Goal: Information Seeking & Learning: Learn about a topic

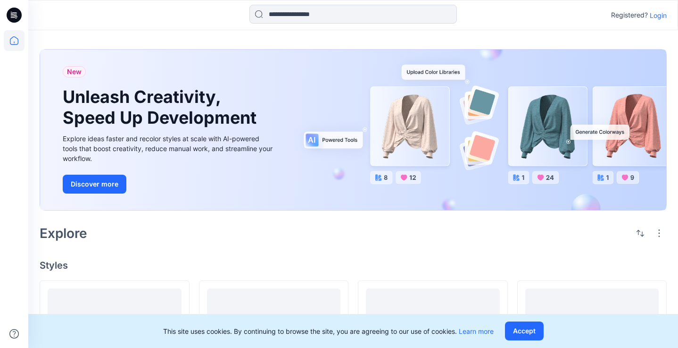
click at [661, 16] on p "Login" at bounding box center [658, 15] width 17 height 10
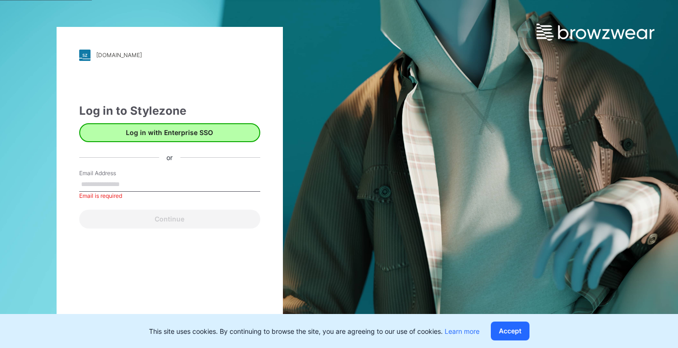
click at [216, 135] on button "Log in with Enterprise SSO" at bounding box center [169, 132] width 181 height 19
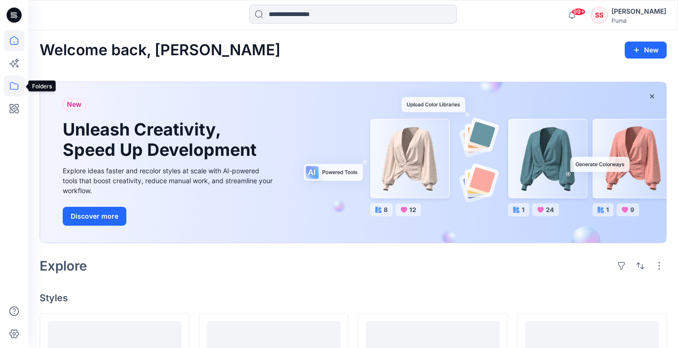
click at [11, 83] on icon at bounding box center [14, 86] width 8 height 8
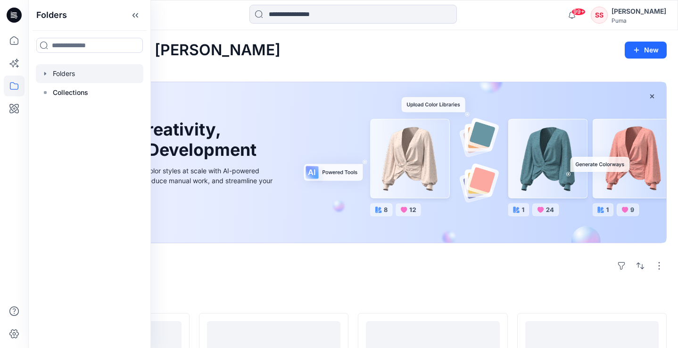
click at [70, 73] on div at bounding box center [90, 73] width 108 height 19
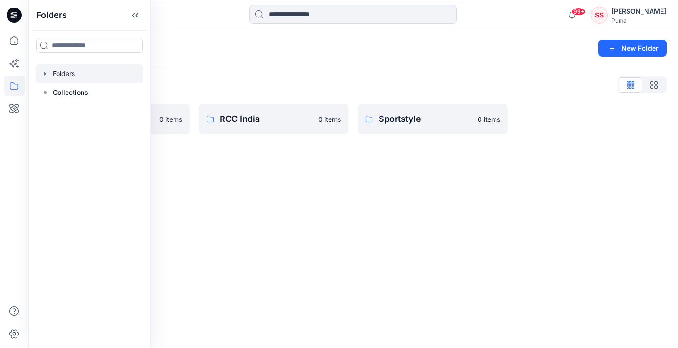
click at [284, 166] on div "Folders New Folder Folders List Basic Blocks 0 items RCC India 0 items Sportsty…" at bounding box center [353, 188] width 650 height 317
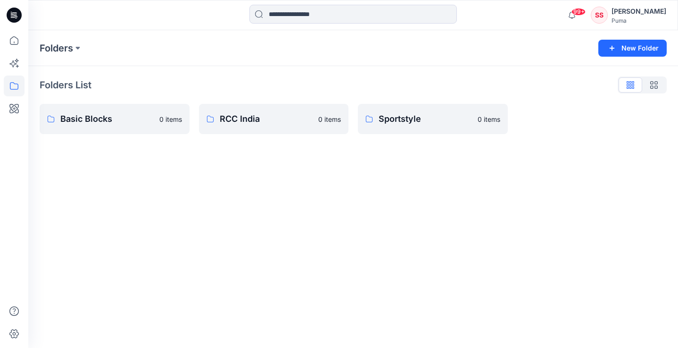
click at [14, 86] on icon at bounding box center [14, 85] width 21 height 21
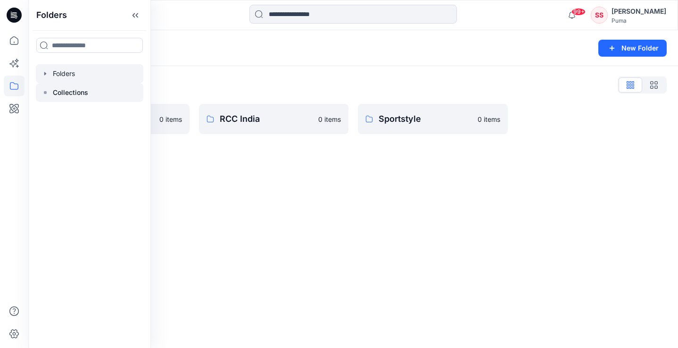
click at [61, 94] on p "Collections" at bounding box center [70, 92] width 35 height 11
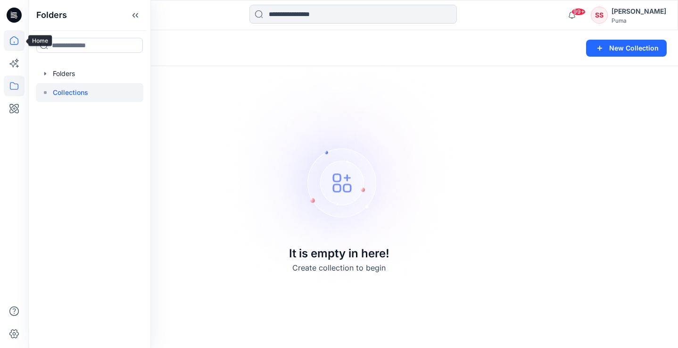
click at [13, 40] on icon at bounding box center [14, 40] width 21 height 21
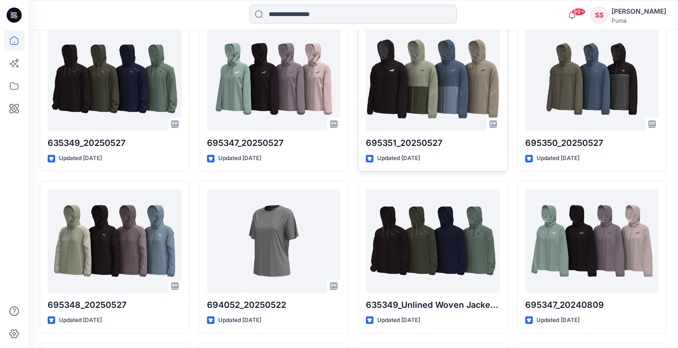
scroll to position [6754, 0]
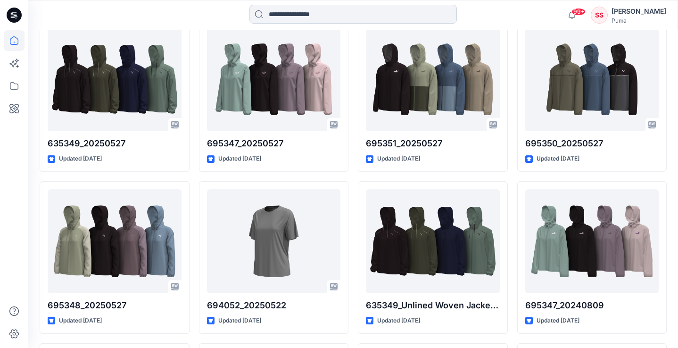
click at [373, 14] on input at bounding box center [352, 14] width 207 height 19
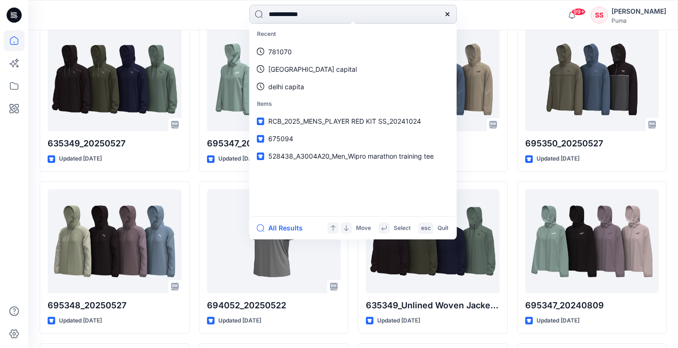
type input "**********"
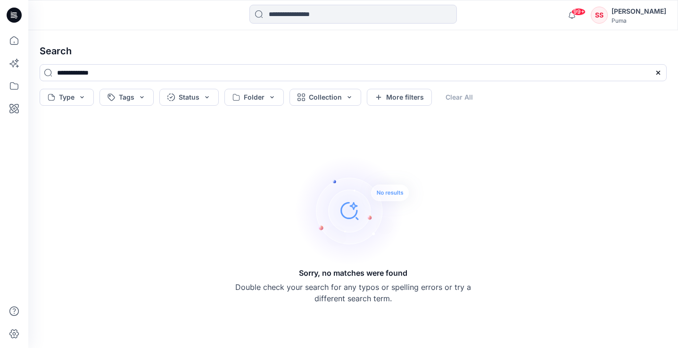
drag, startPoint x: 83, startPoint y: 74, endPoint x: 25, endPoint y: 67, distance: 58.4
click at [25, 67] on div "99+ Notifications Prasanna M shared PKF_607264_Block in SS25 Customization (Unk…" at bounding box center [339, 174] width 678 height 348
click at [81, 72] on input "**********" at bounding box center [353, 72] width 627 height 17
drag, startPoint x: 81, startPoint y: 72, endPoint x: 156, endPoint y: 73, distance: 75.0
click at [156, 73] on input "**********" at bounding box center [353, 72] width 627 height 17
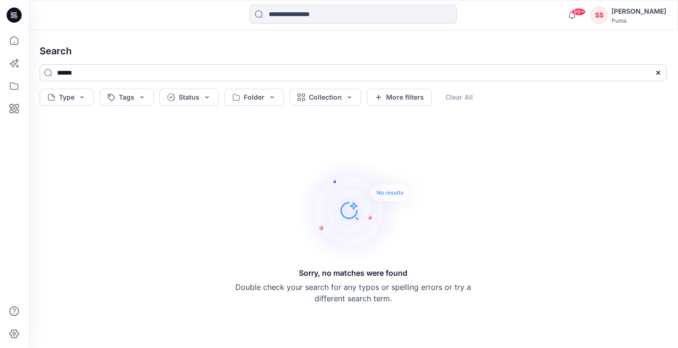
type input "******"
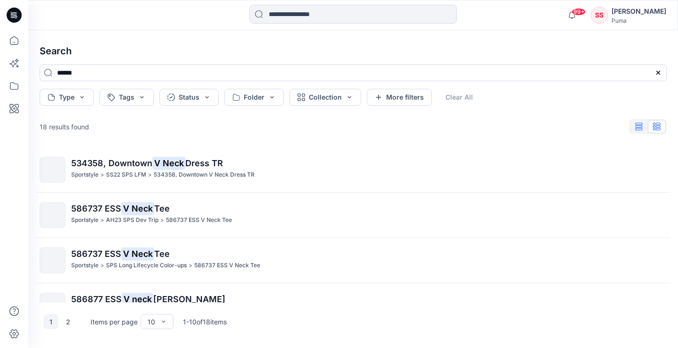
click at [639, 128] on icon "button" at bounding box center [639, 127] width 8 height 8
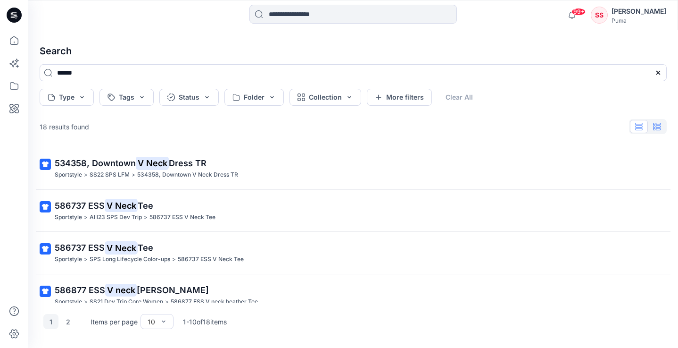
click at [657, 132] on button "button" at bounding box center [657, 126] width 18 height 13
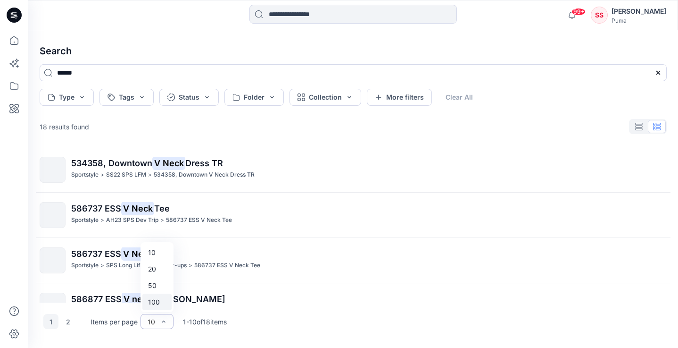
click at [159, 304] on div "100" at bounding box center [156, 301] width 29 height 17
click at [6, 18] on div at bounding box center [14, 15] width 30 height 30
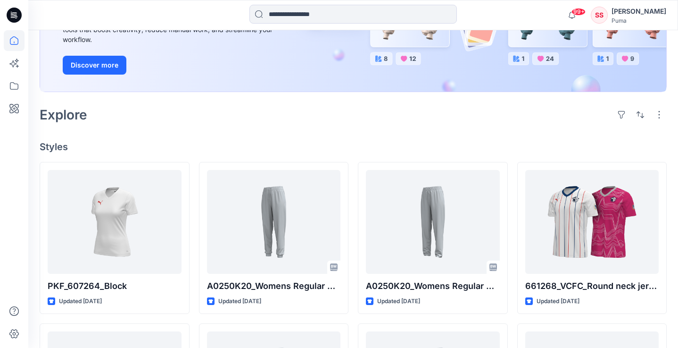
scroll to position [255, 0]
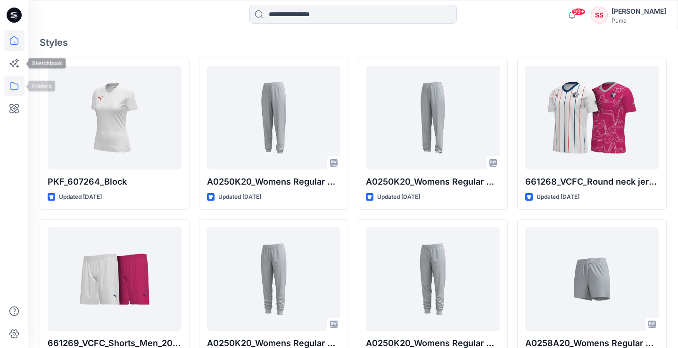
click at [17, 87] on icon at bounding box center [14, 85] width 21 height 21
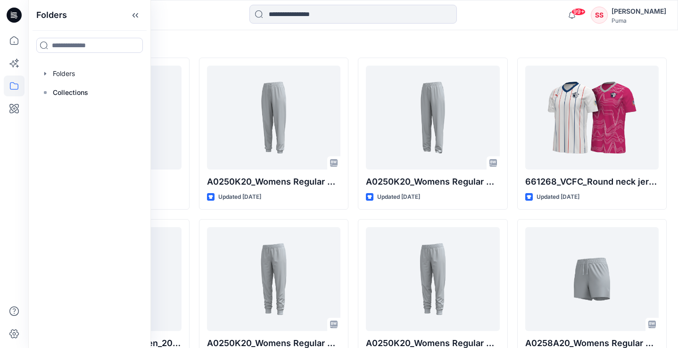
click at [226, 45] on h4 "Styles" at bounding box center [353, 42] width 627 height 11
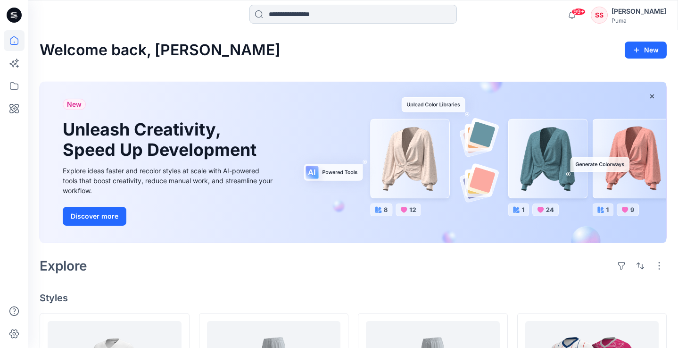
scroll to position [0, 0]
click at [311, 15] on input at bounding box center [352, 14] width 207 height 19
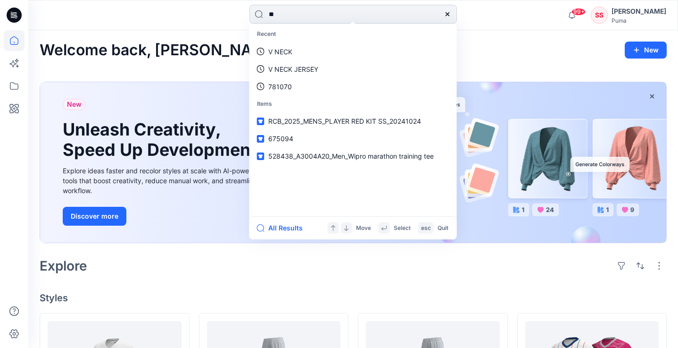
type input "***"
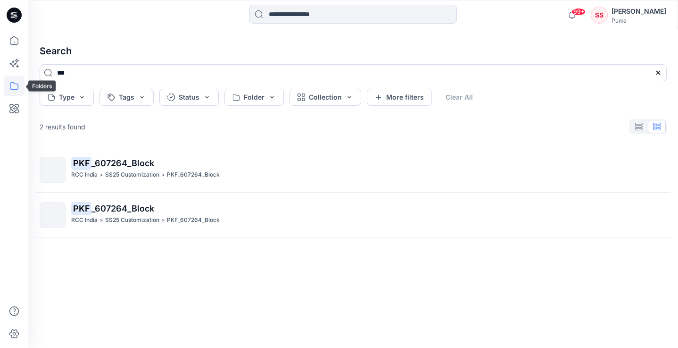
click at [18, 82] on icon at bounding box center [14, 85] width 21 height 21
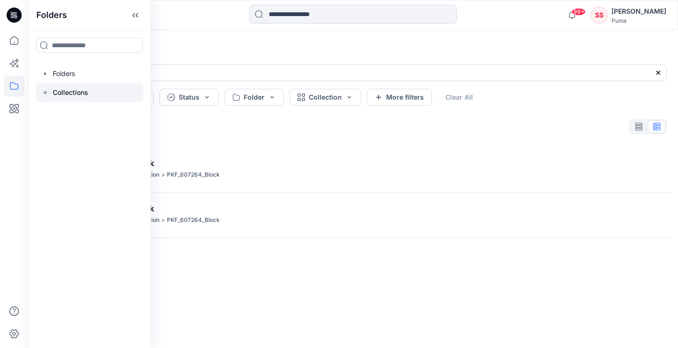
click at [85, 87] on p "Collections" at bounding box center [70, 92] width 35 height 11
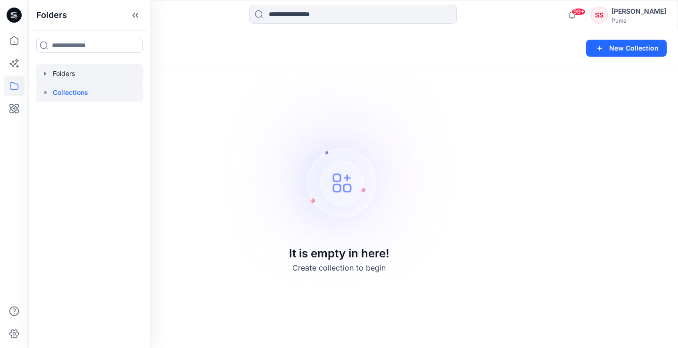
click at [73, 74] on div at bounding box center [90, 73] width 108 height 19
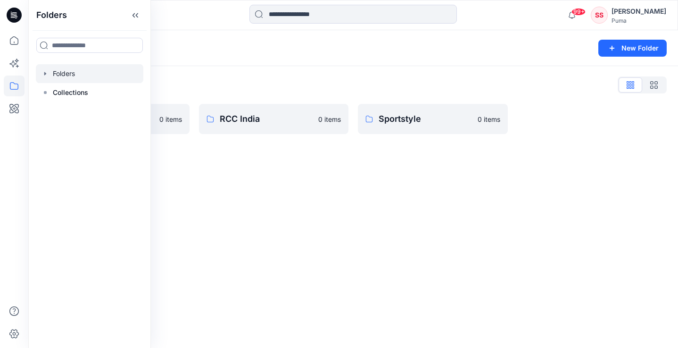
click at [260, 143] on div "Folders List Basic Blocks 0 items RCC India 0 items Sportstyle 0 items" at bounding box center [353, 105] width 650 height 79
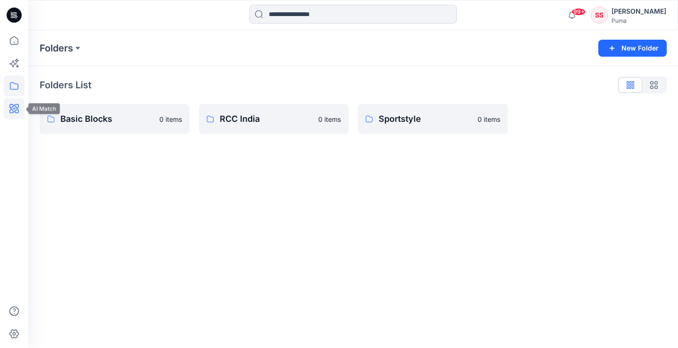
click at [15, 107] on icon at bounding box center [14, 108] width 21 height 21
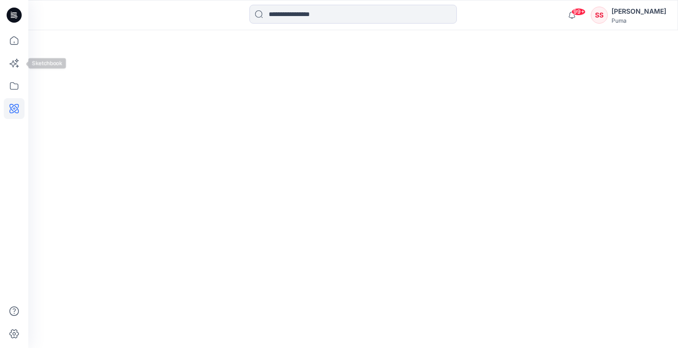
click at [15, 52] on div at bounding box center [14, 188] width 21 height 317
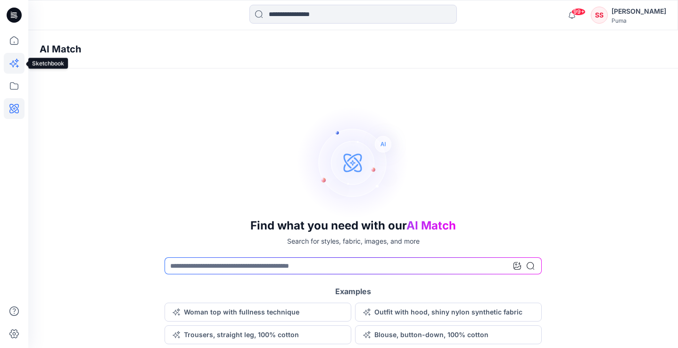
click at [15, 60] on icon at bounding box center [14, 63] width 21 height 21
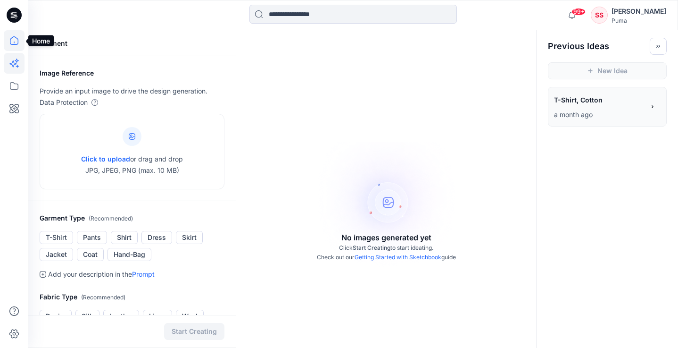
click at [15, 42] on icon at bounding box center [14, 40] width 21 height 21
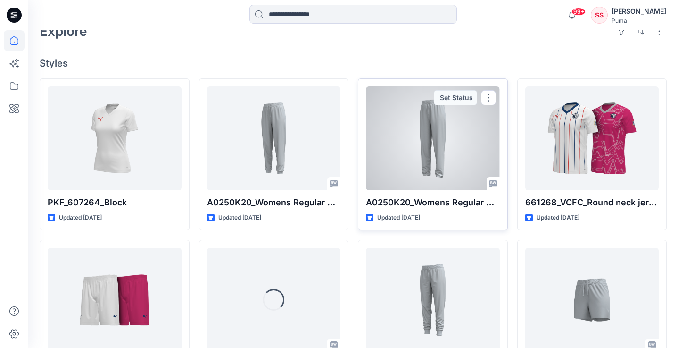
scroll to position [243, 0]
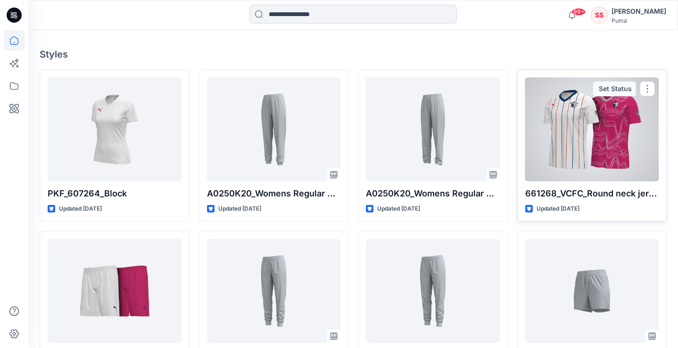
click at [609, 131] on div at bounding box center [592, 129] width 134 height 104
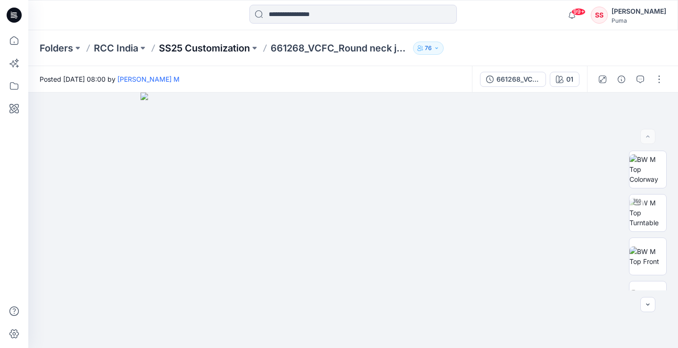
click at [220, 49] on p "SS25 Customization" at bounding box center [204, 47] width 91 height 13
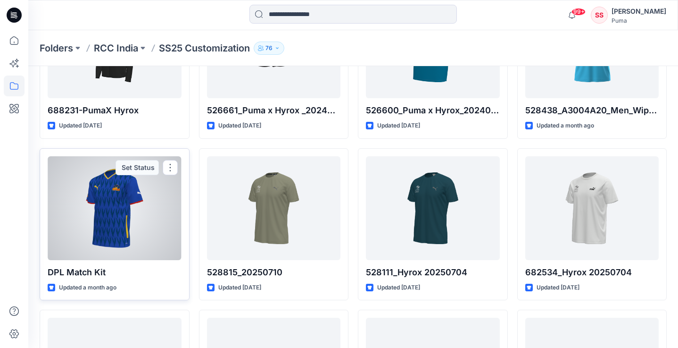
scroll to position [442, 0]
click at [146, 196] on div at bounding box center [115, 208] width 134 height 104
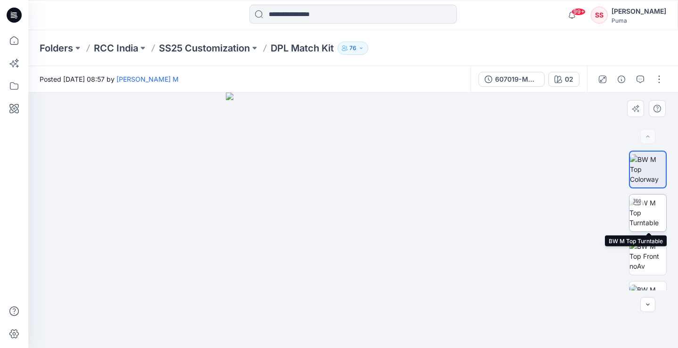
click at [654, 213] on img at bounding box center [647, 213] width 37 height 30
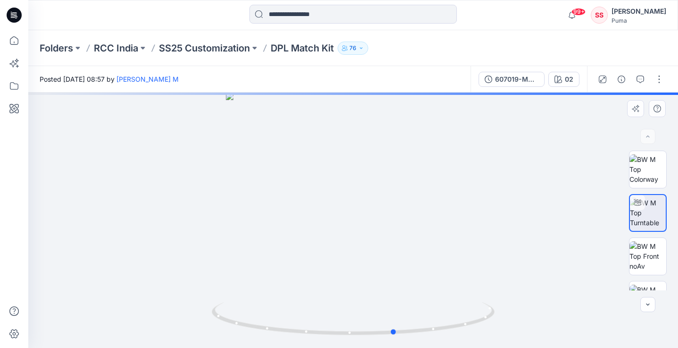
drag, startPoint x: 376, startPoint y: 249, endPoint x: 419, endPoint y: 253, distance: 43.5
click at [419, 253] on div at bounding box center [353, 219] width 650 height 255
drag, startPoint x: 358, startPoint y: 270, endPoint x: 464, endPoint y: 284, distance: 107.6
click at [464, 284] on div at bounding box center [353, 219] width 650 height 255
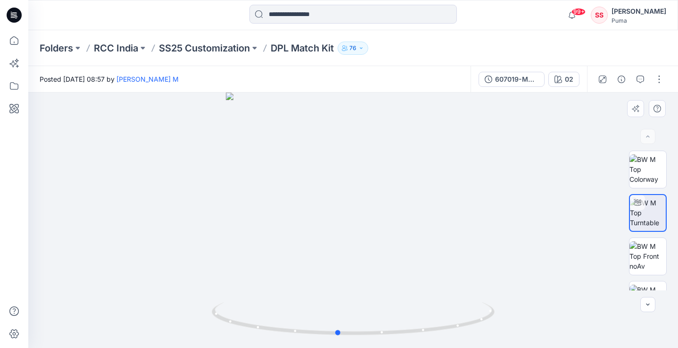
drag, startPoint x: 353, startPoint y: 278, endPoint x: 471, endPoint y: 284, distance: 117.6
click at [471, 284] on div at bounding box center [353, 219] width 650 height 255
drag, startPoint x: 368, startPoint y: 283, endPoint x: 449, endPoint y: 285, distance: 81.1
click at [449, 285] on div at bounding box center [353, 219] width 650 height 255
drag, startPoint x: 386, startPoint y: 294, endPoint x: 322, endPoint y: 293, distance: 63.7
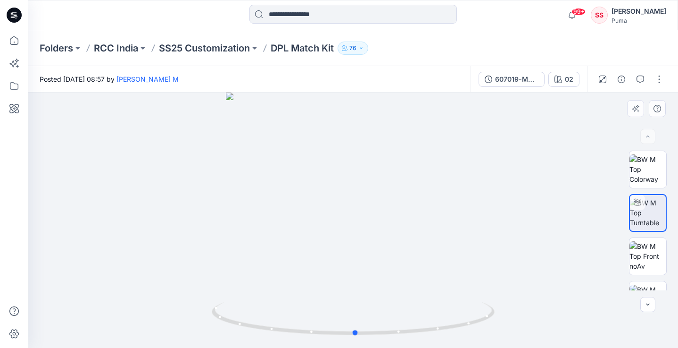
click at [322, 293] on div at bounding box center [353, 219] width 650 height 255
click at [661, 82] on button "button" at bounding box center [659, 79] width 15 height 15
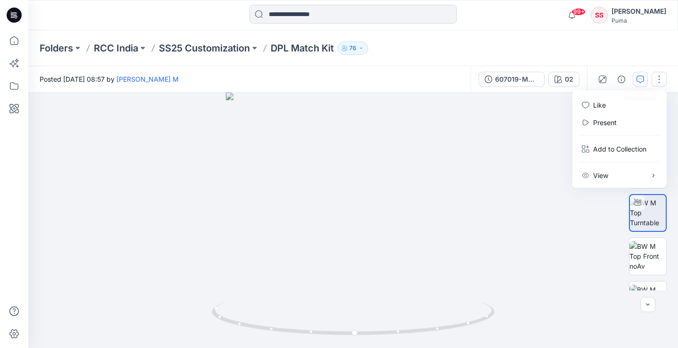
click at [644, 78] on button "button" at bounding box center [640, 79] width 15 height 15
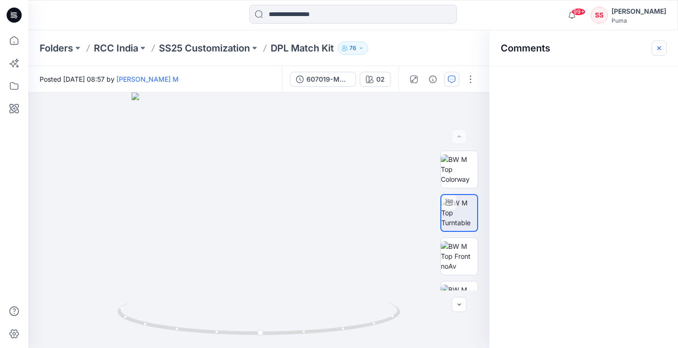
click at [655, 47] on icon "button" at bounding box center [659, 48] width 8 height 8
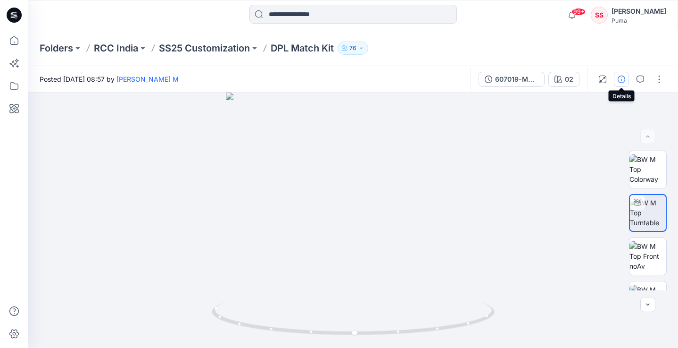
click at [619, 78] on icon "button" at bounding box center [622, 79] width 8 height 8
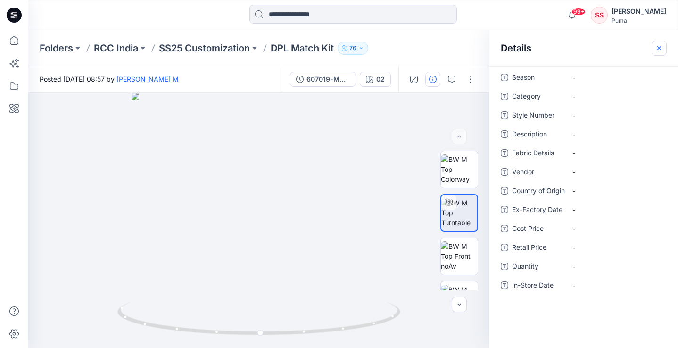
click at [658, 46] on icon "button" at bounding box center [659, 48] width 8 height 8
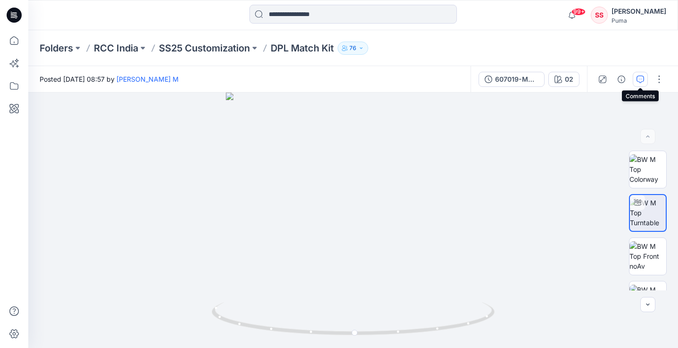
click at [639, 77] on icon "button" at bounding box center [641, 79] width 8 height 8
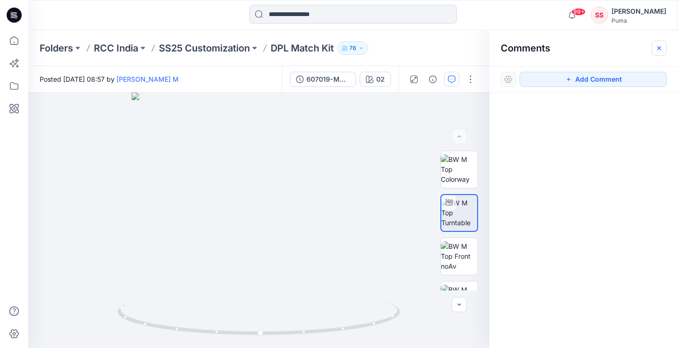
click at [655, 47] on button "button" at bounding box center [659, 48] width 15 height 15
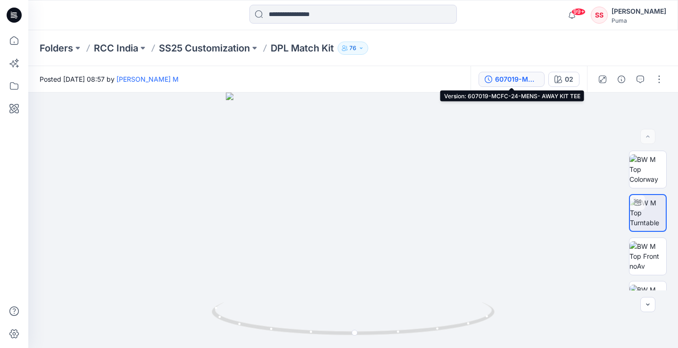
click at [527, 77] on div "607019-MCFC-24-MENS- AWAY KIT TEE" at bounding box center [516, 79] width 43 height 10
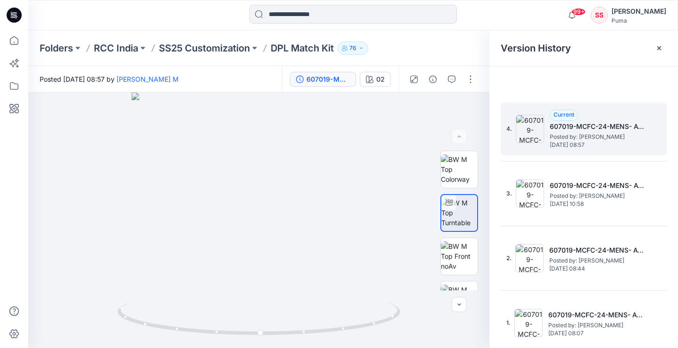
click at [639, 128] on h5 "607019-MCFC-24-MENS- AWAY KIT TEE" at bounding box center [597, 126] width 94 height 11
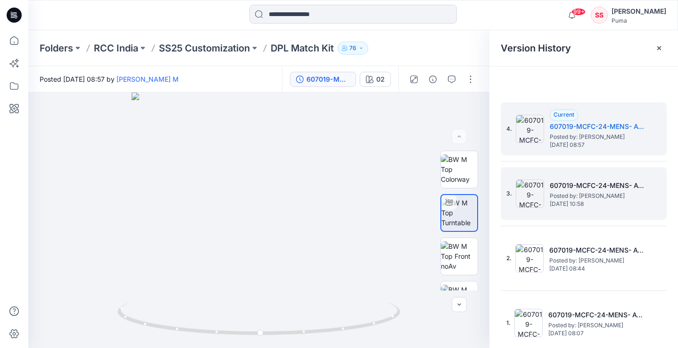
click at [600, 184] on h5 "607019-MCFC-24-MENS- AWAY KIT TEE" at bounding box center [597, 185] width 94 height 11
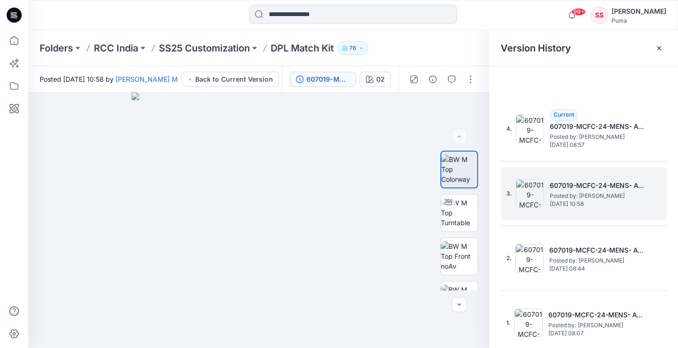
click at [593, 217] on div "3. 607019-MCFC-24-MENS- AWAY KIT TEE Posted by: Prasanna M Wednesday, July 09, …" at bounding box center [584, 193] width 166 height 53
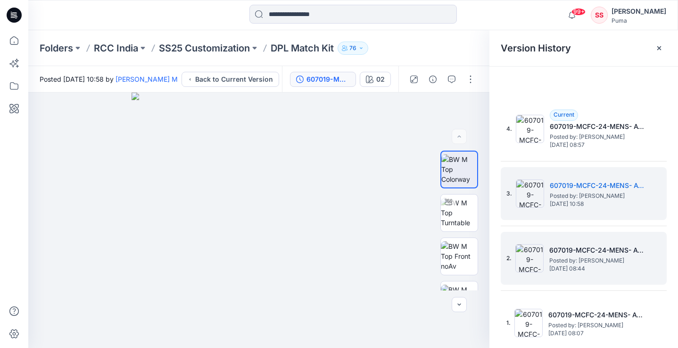
click at [592, 243] on div "2. 607019-MCFC-24-MENS- AWAY KIT TEE Posted by: Prasanna M Wednesday, July 09, …" at bounding box center [576, 257] width 141 height 45
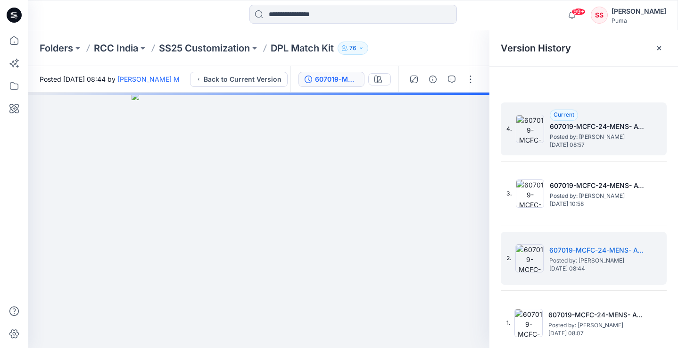
click at [572, 139] on span "Posted by: Prasanna M" at bounding box center [597, 136] width 94 height 9
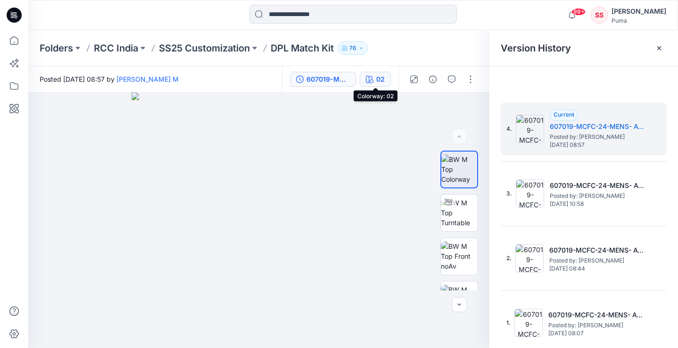
click at [380, 79] on div "02" at bounding box center [380, 79] width 8 height 10
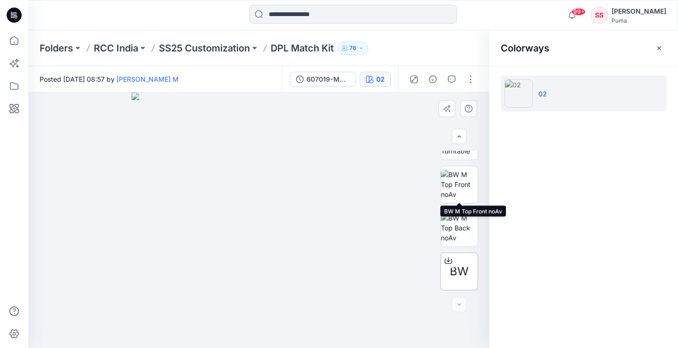
scroll to position [72, 0]
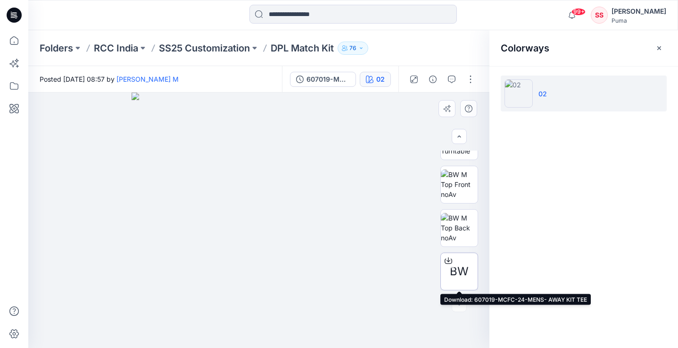
click at [447, 256] on div at bounding box center [448, 260] width 15 height 15
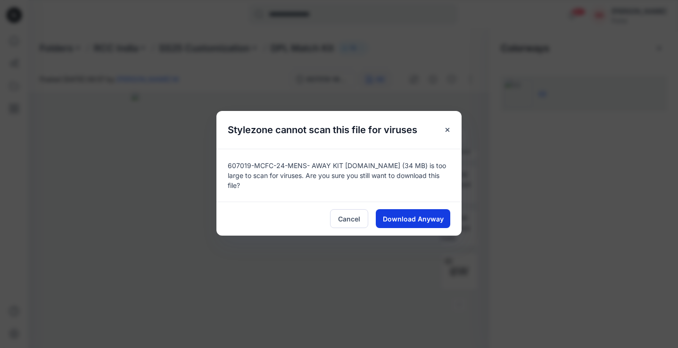
click at [419, 209] on button "Download Anyway" at bounding box center [413, 218] width 74 height 19
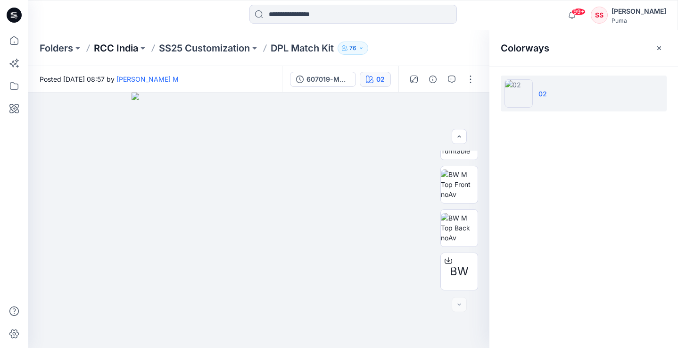
click at [130, 48] on p "RCC India" at bounding box center [116, 47] width 44 height 13
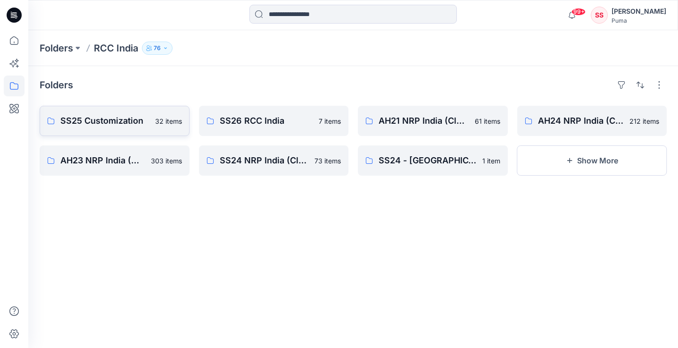
click at [118, 123] on p "SS25 Customization" at bounding box center [104, 120] width 89 height 13
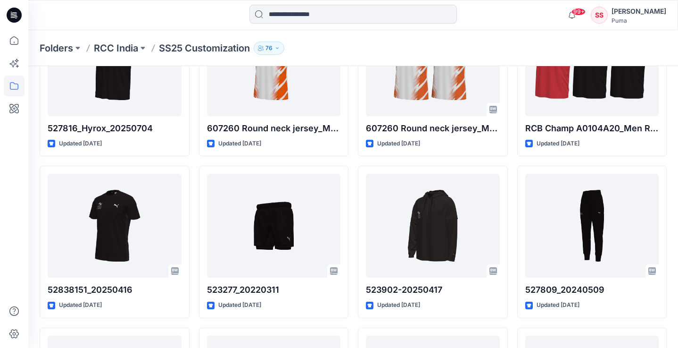
scroll to position [906, 0]
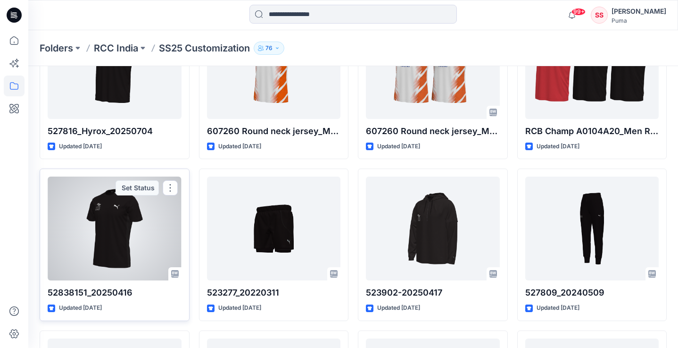
click at [126, 233] on div at bounding box center [115, 228] width 134 height 104
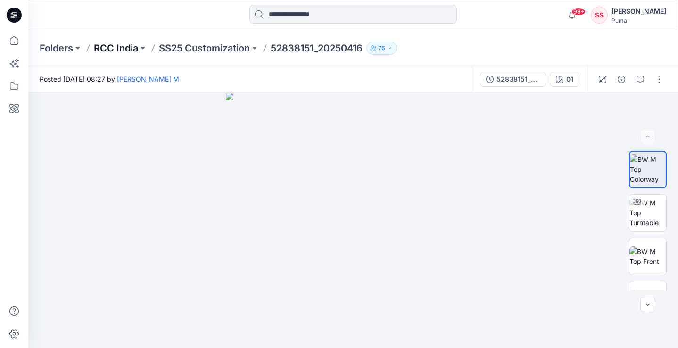
click at [122, 45] on p "RCC India" at bounding box center [116, 47] width 44 height 13
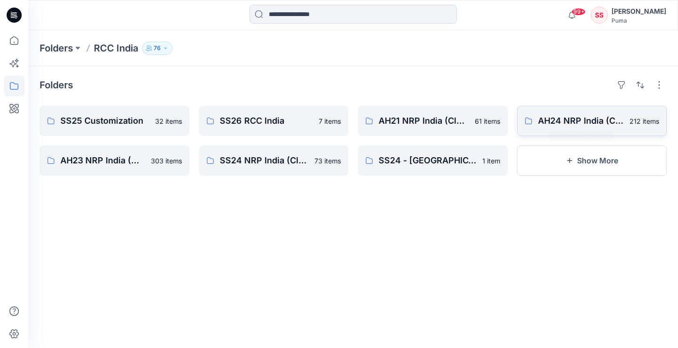
click at [587, 126] on p "AH24 NRP India (Clone)" at bounding box center [581, 120] width 86 height 13
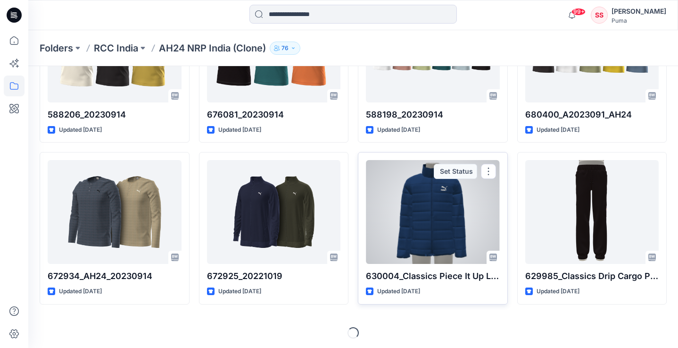
scroll to position [276, 0]
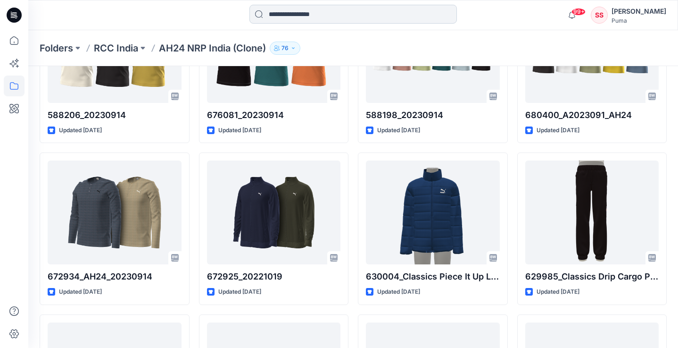
click at [320, 12] on input at bounding box center [352, 14] width 207 height 19
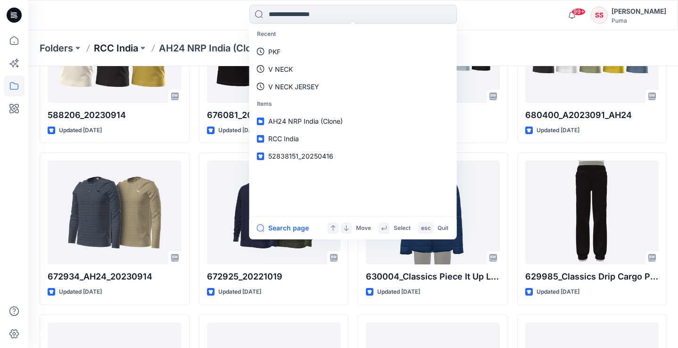
click at [120, 49] on p "RCC India" at bounding box center [116, 47] width 44 height 13
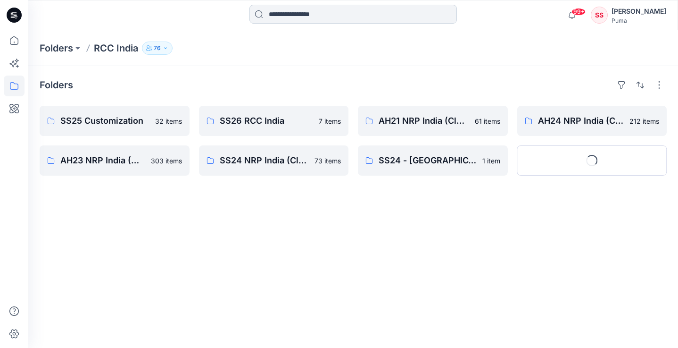
click at [296, 12] on input at bounding box center [352, 14] width 207 height 19
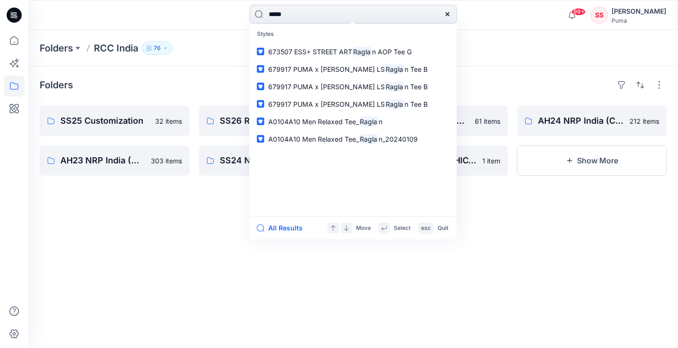
type input "******"
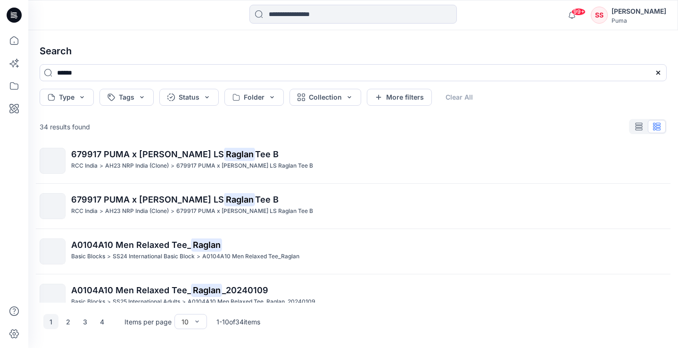
scroll to position [102, 0]
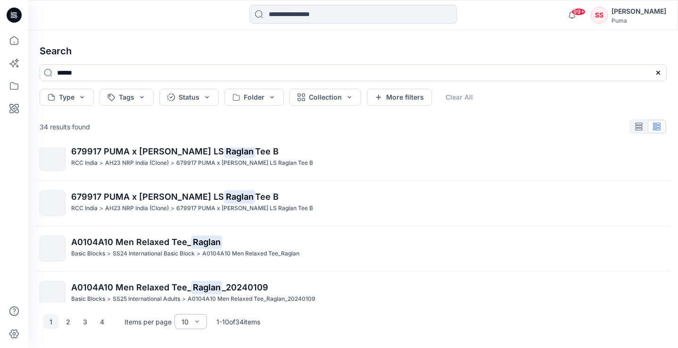
click at [202, 321] on div "10" at bounding box center [190, 321] width 33 height 15
click at [197, 303] on div "100" at bounding box center [190, 301] width 29 height 17
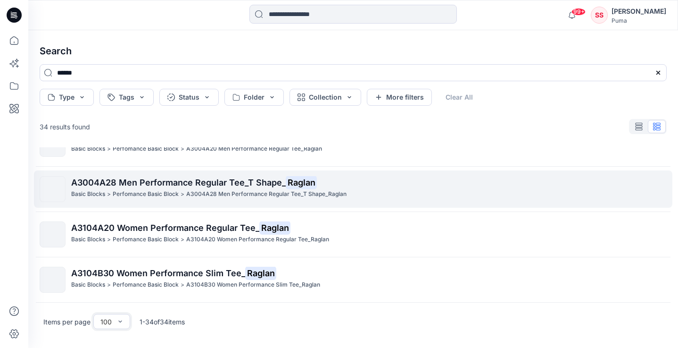
scroll to position [1407, 0]
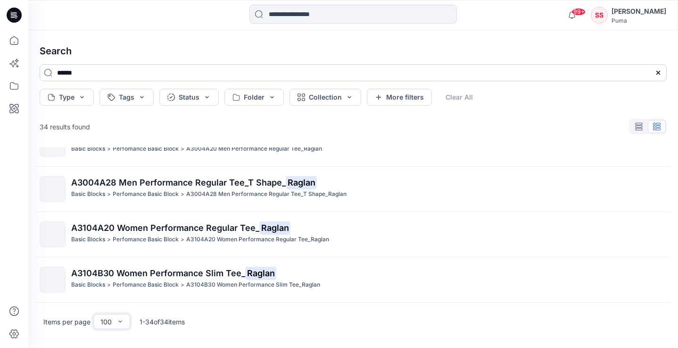
click at [125, 74] on input "******" at bounding box center [353, 72] width 627 height 17
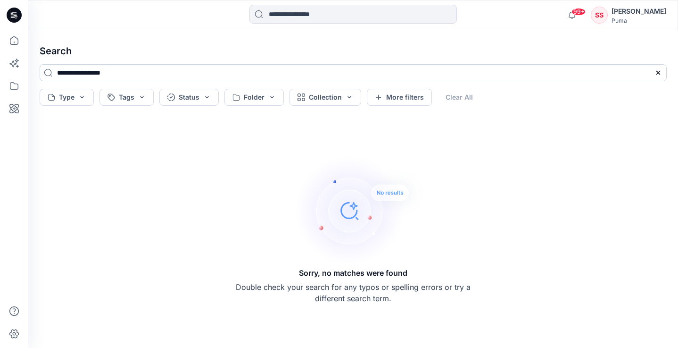
drag, startPoint x: 86, startPoint y: 72, endPoint x: 197, endPoint y: 72, distance: 110.3
click at [197, 72] on input "**********" at bounding box center [353, 72] width 627 height 17
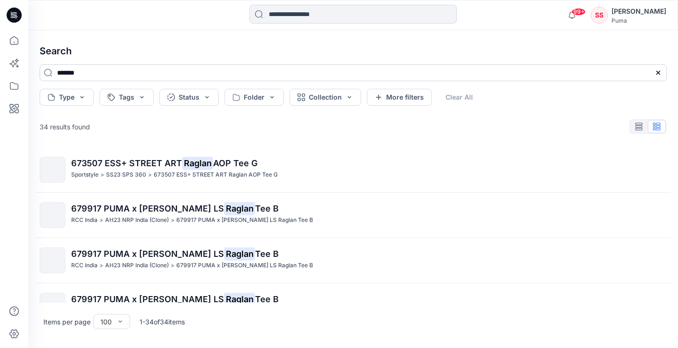
click at [57, 73] on input "******" at bounding box center [353, 72] width 627 height 17
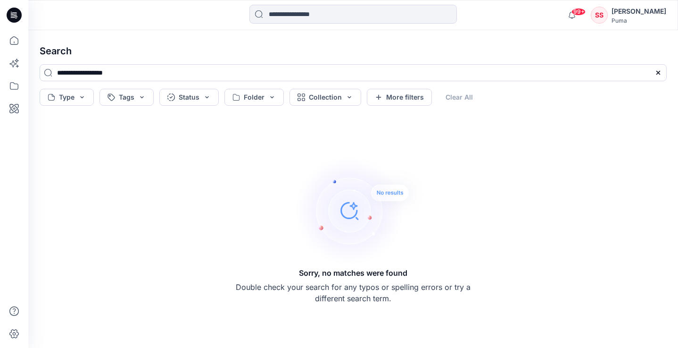
drag, startPoint x: 107, startPoint y: 70, endPoint x: 20, endPoint y: 75, distance: 86.4
click at [21, 75] on div "99+ Notifications Prasanna M shared PKF_607264_Block in SS25 Customization (Unk…" at bounding box center [339, 174] width 678 height 348
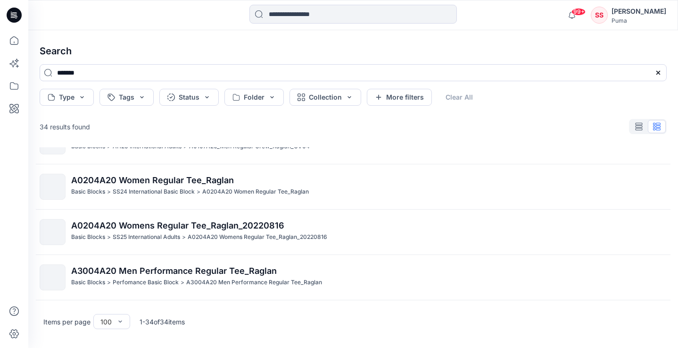
scroll to position [631, 0]
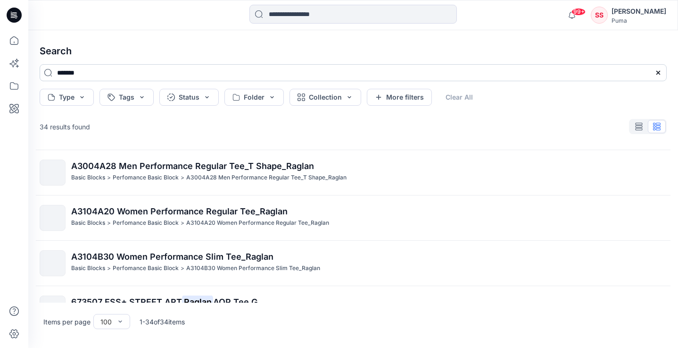
click at [152, 70] on input "******" at bounding box center [353, 72] width 627 height 17
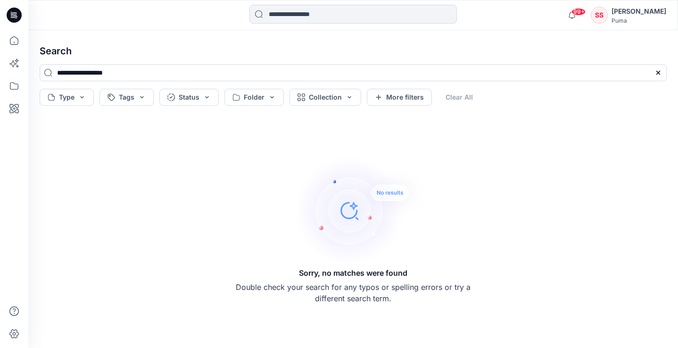
drag, startPoint x: 85, startPoint y: 69, endPoint x: 30, endPoint y: 69, distance: 54.7
click at [30, 69] on div "**********" at bounding box center [353, 188] width 650 height 317
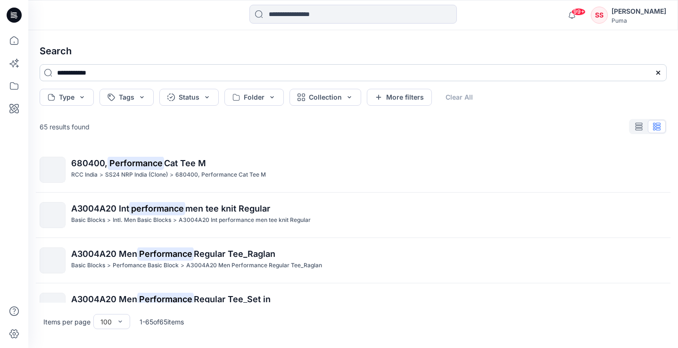
click at [128, 74] on input "**********" at bounding box center [353, 72] width 627 height 17
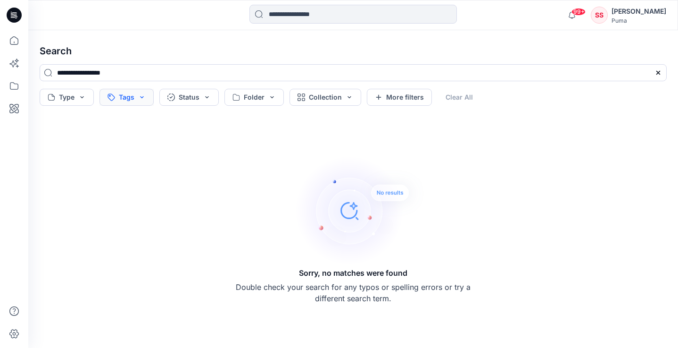
scroll to position [0, 0]
click at [96, 70] on input "**********" at bounding box center [353, 72] width 627 height 17
drag, startPoint x: 110, startPoint y: 72, endPoint x: 191, endPoint y: 67, distance: 81.2
click at [189, 68] on input "**********" at bounding box center [353, 72] width 627 height 17
click at [188, 73] on input "**********" at bounding box center [353, 72] width 627 height 17
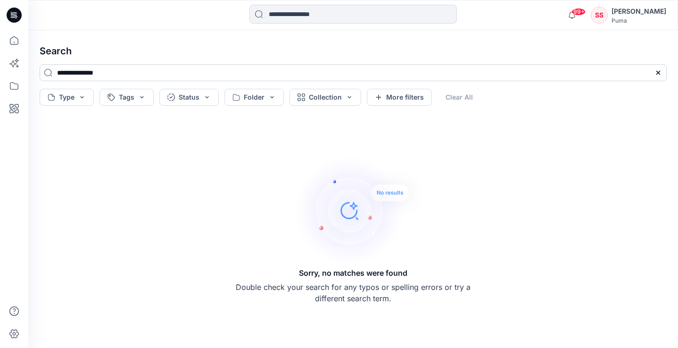
click at [101, 73] on input "**********" at bounding box center [353, 72] width 627 height 17
click at [149, 71] on input "**********" at bounding box center [353, 72] width 627 height 17
drag, startPoint x: 99, startPoint y: 72, endPoint x: 141, endPoint y: 72, distance: 42.4
click at [138, 72] on input "**********" at bounding box center [353, 72] width 627 height 17
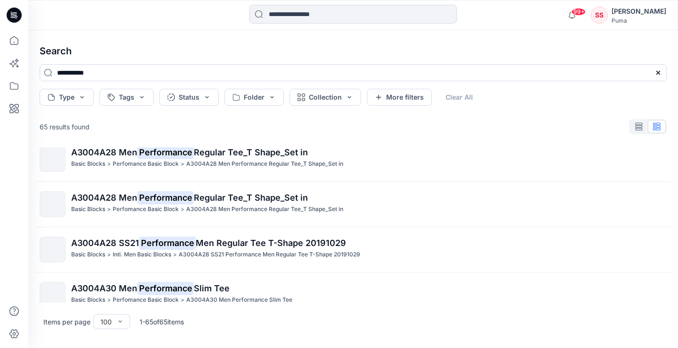
scroll to position [1822, 0]
click at [109, 74] on input "**********" at bounding box center [353, 72] width 627 height 17
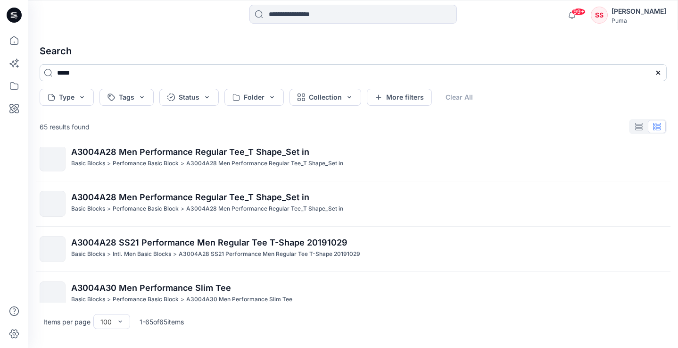
type input "******"
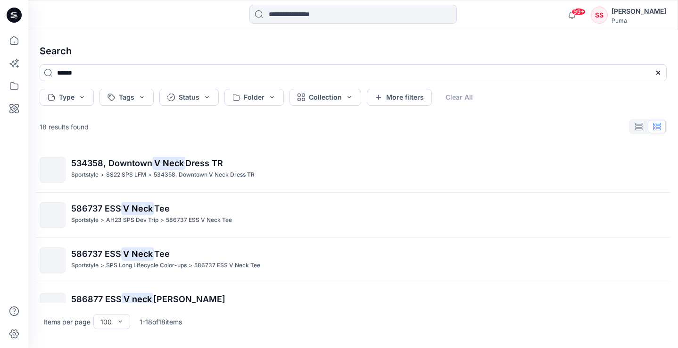
scroll to position [0, 0]
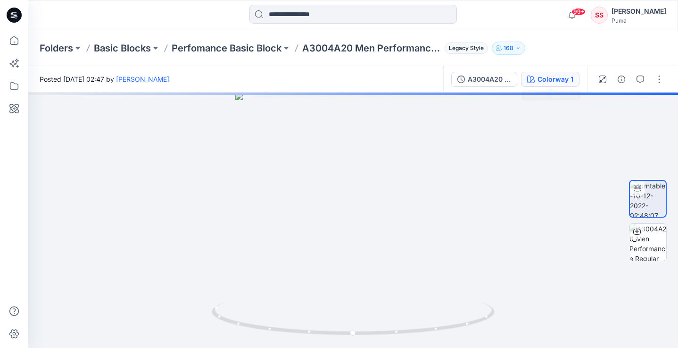
click at [561, 79] on div "Colorway 1" at bounding box center [556, 79] width 36 height 10
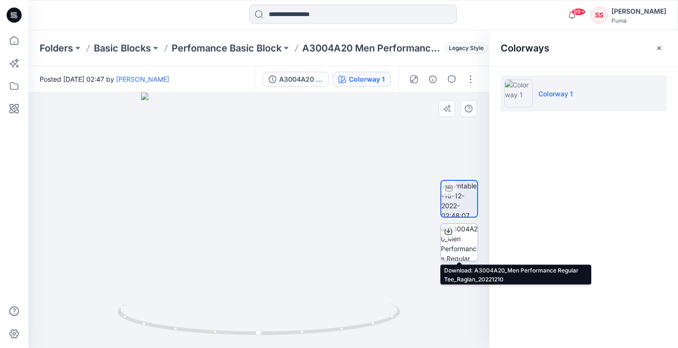
click at [451, 232] on icon at bounding box center [449, 231] width 8 height 8
